Goal: Navigation & Orientation: Find specific page/section

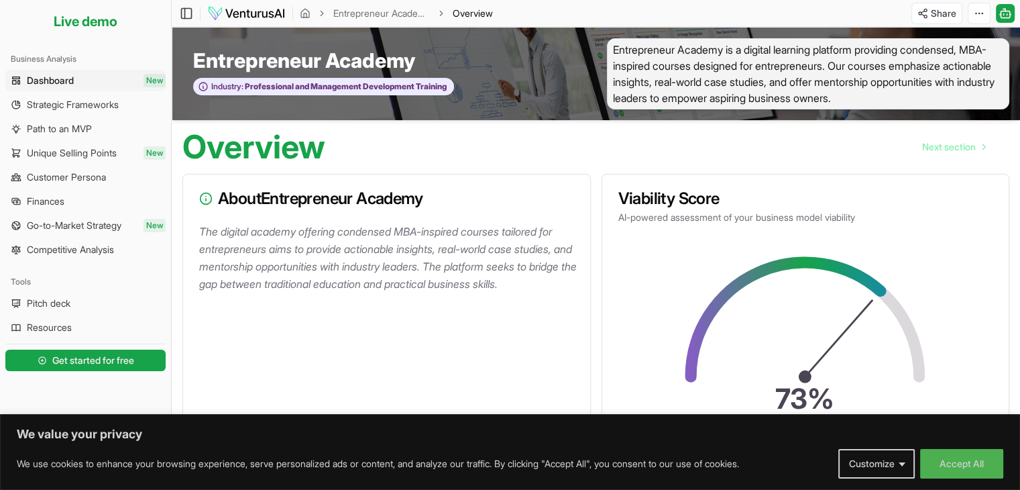
click at [836, 64] on span "Entrepreneur Academy is a digital learning platform providing condensed, MBA-in…" at bounding box center [808, 73] width 403 height 71
click at [76, 303] on link "Pitch deck" at bounding box center [85, 302] width 160 height 21
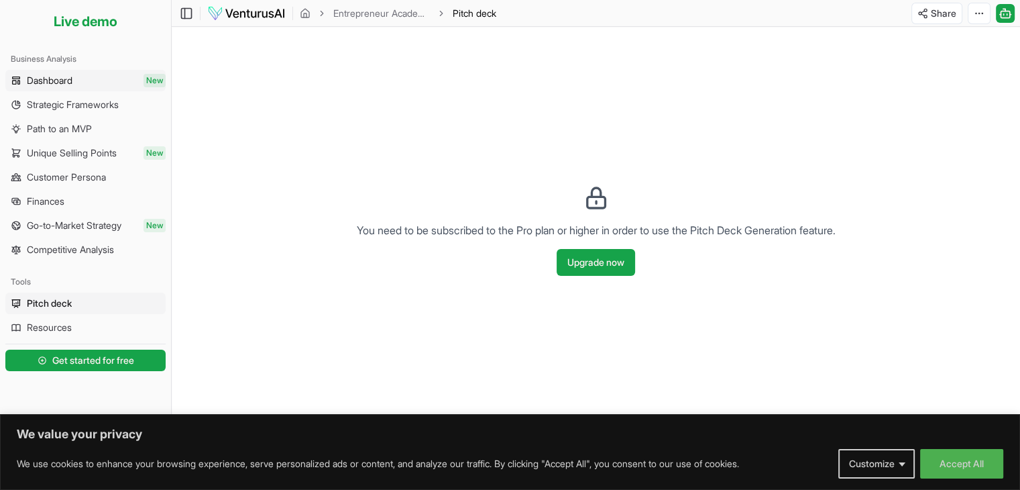
click at [72, 83] on span "Dashboard" at bounding box center [50, 80] width 46 height 13
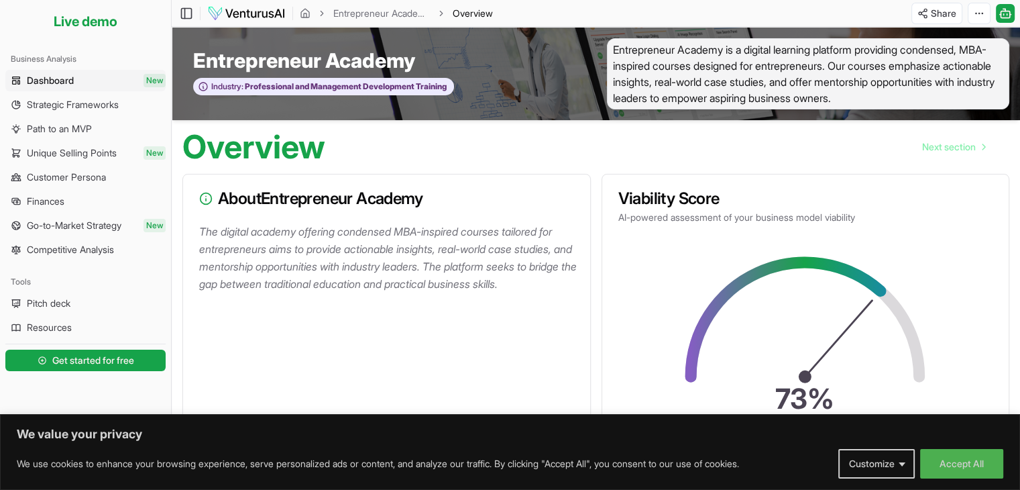
click at [458, 256] on p "The digital academy offering condensed MBA-inspired courses tailored for entrep…" at bounding box center [389, 258] width 380 height 70
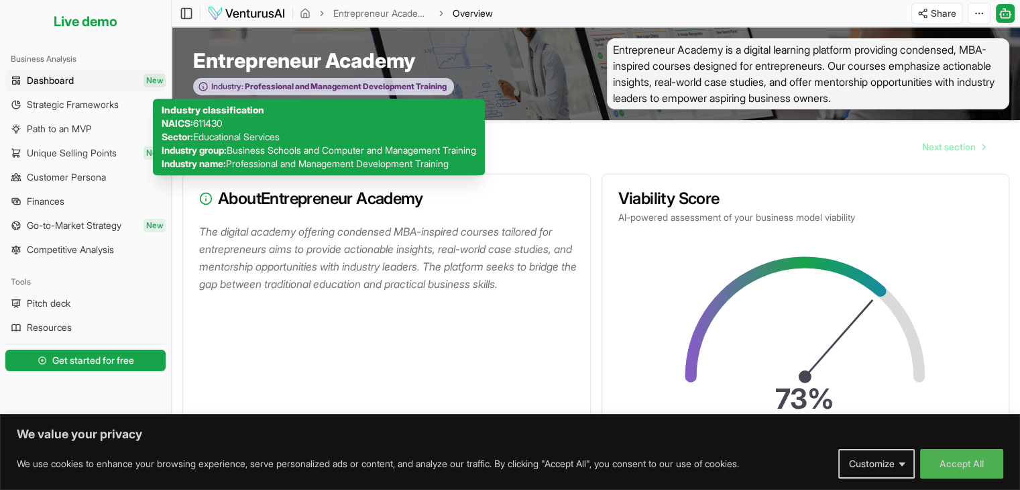
click at [387, 85] on span "Professional and Management Development Training" at bounding box center [344, 86] width 203 height 11
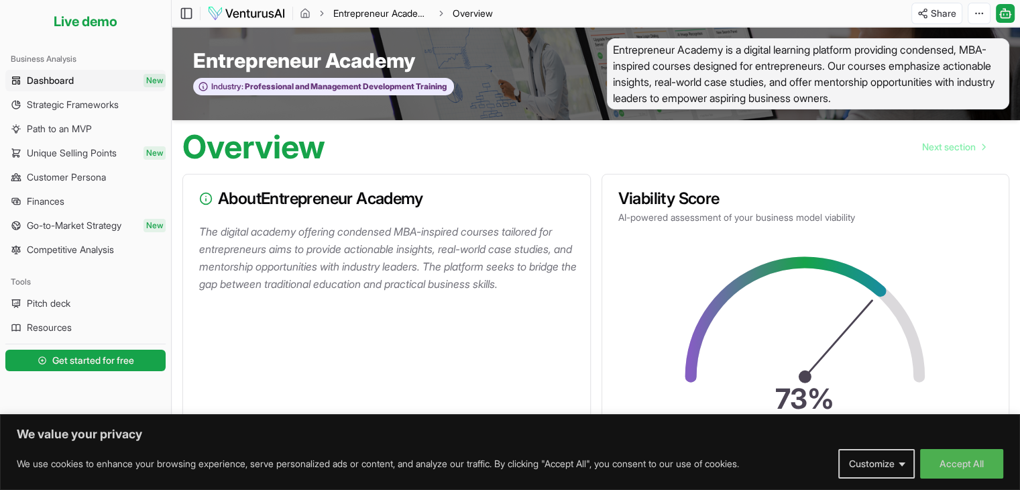
click at [383, 11] on link "Entrepreneur Academy" at bounding box center [381, 13] width 97 height 13
click at [306, 15] on icon "breadcrumb" at bounding box center [305, 15] width 3 height 4
